Goal: Task Accomplishment & Management: Use online tool/utility

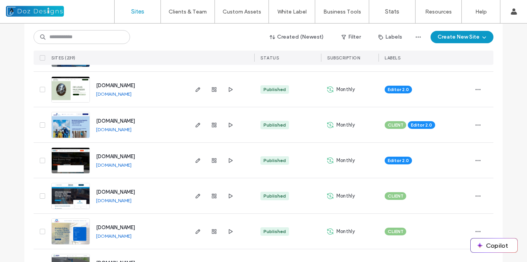
click at [76, 158] on img at bounding box center [71, 174] width 38 height 52
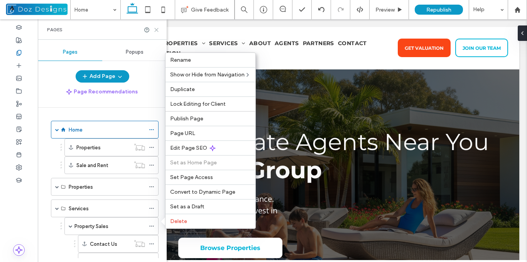
scroll to position [39, 0]
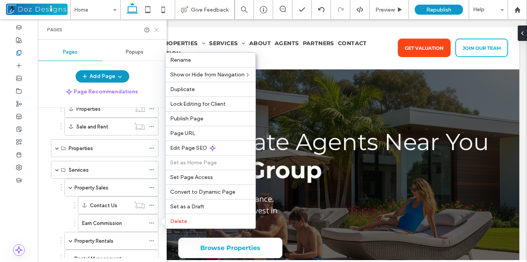
click at [156, 29] on icon at bounding box center [157, 30] width 6 height 6
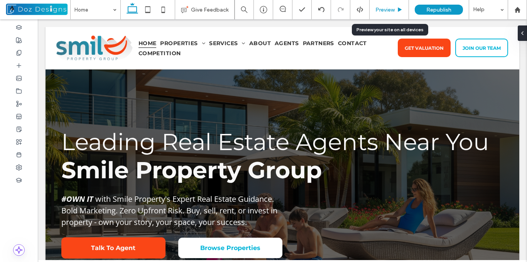
click at [393, 10] on span "Preview" at bounding box center [384, 10] width 19 height 7
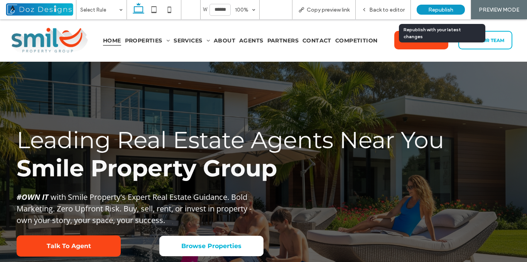
click at [441, 8] on span "Republish" at bounding box center [440, 10] width 25 height 7
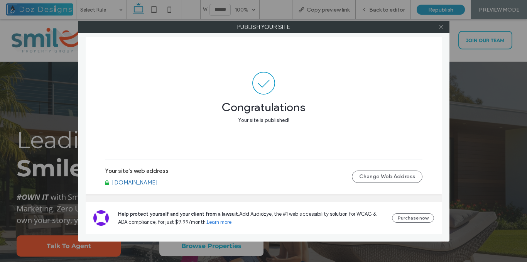
click at [441, 27] on use at bounding box center [441, 27] width 4 height 4
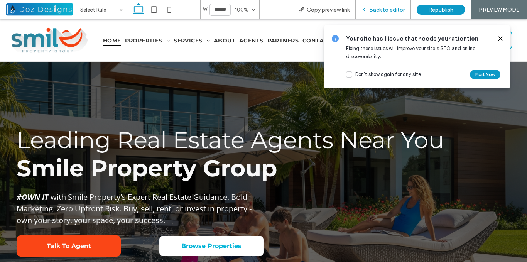
drag, startPoint x: 390, startPoint y: 9, endPoint x: 515, endPoint y: 14, distance: 124.7
click at [390, 9] on span "Back to editor" at bounding box center [386, 10] width 35 height 7
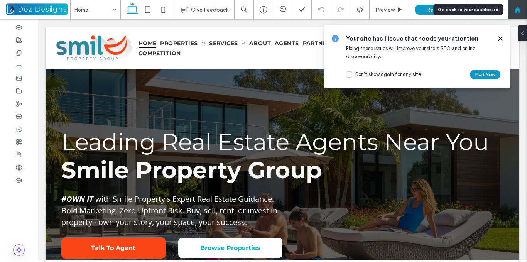
click at [514, 8] on icon at bounding box center [517, 10] width 7 height 7
